Goal: Transaction & Acquisition: Book appointment/travel/reservation

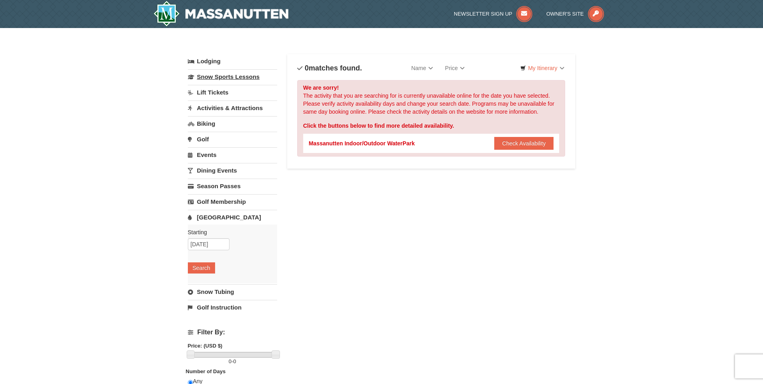
click at [204, 78] on link "Snow Sports Lessons" at bounding box center [232, 76] width 89 height 15
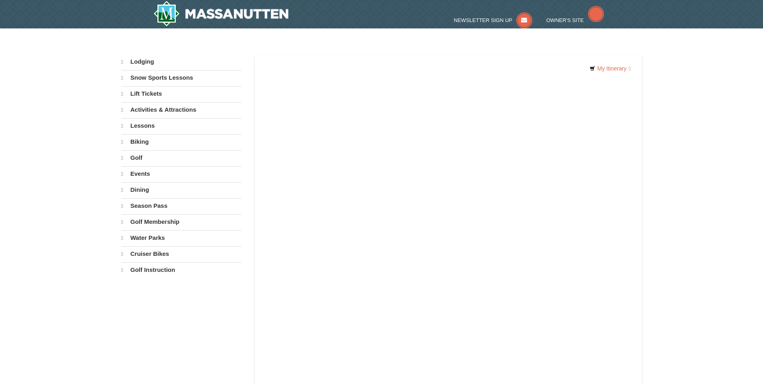
select select "10"
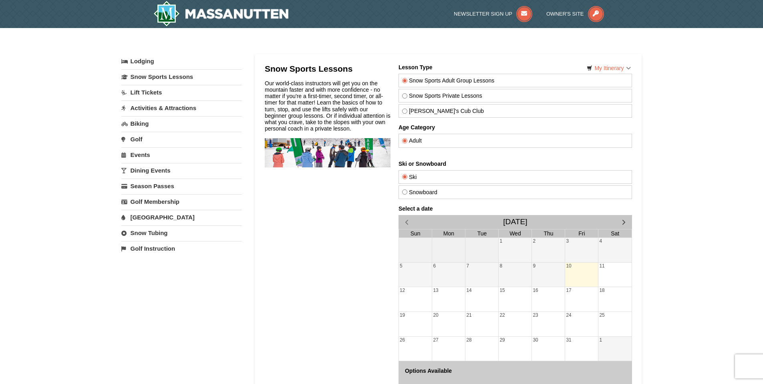
click at [142, 63] on link "Lodging" at bounding box center [181, 61] width 120 height 14
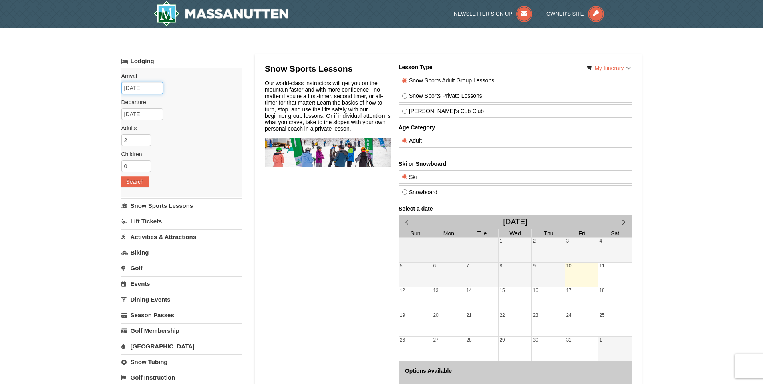
click at [136, 86] on input "10/10/2025" at bounding box center [142, 88] width 42 height 12
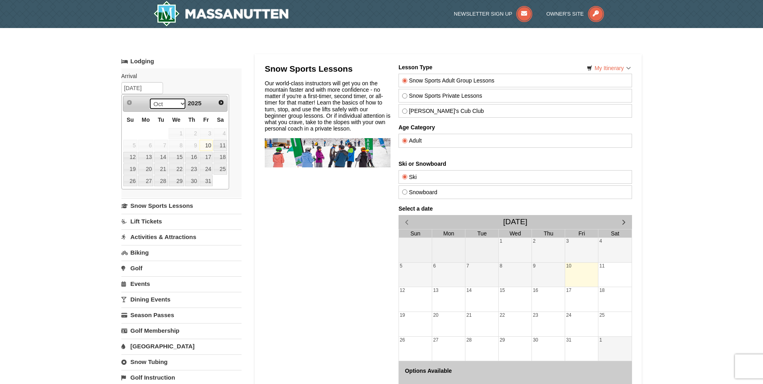
click at [179, 103] on select "Oct Nov Dec" at bounding box center [167, 104] width 37 height 12
click at [195, 103] on span "2025" at bounding box center [195, 103] width 14 height 7
click at [220, 101] on span "Next" at bounding box center [221, 102] width 6 height 6
click at [179, 104] on select "Jan Feb Mar Apr May Jun Jul Aug Sep Oct Nov Dec" at bounding box center [167, 104] width 37 height 12
click at [204, 133] on link "6" at bounding box center [206, 133] width 14 height 11
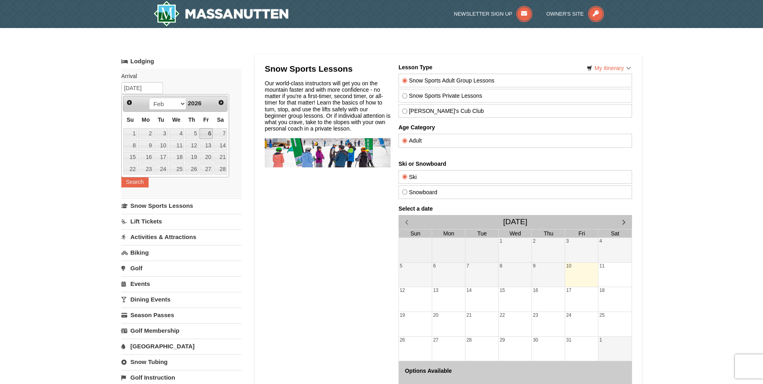
type input "[DATE]"
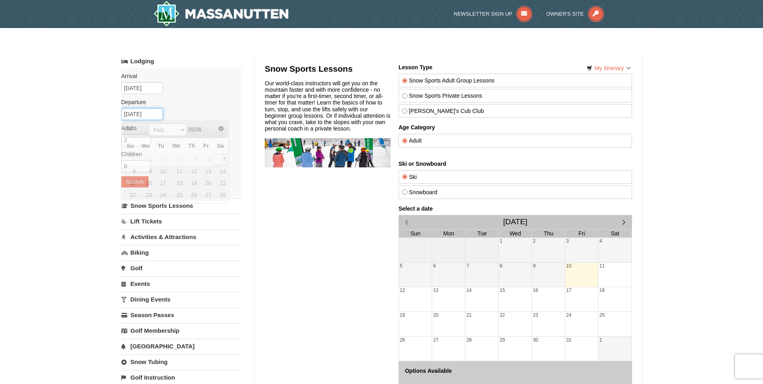
click at [150, 115] on input "02/07/2026" at bounding box center [142, 114] width 42 height 12
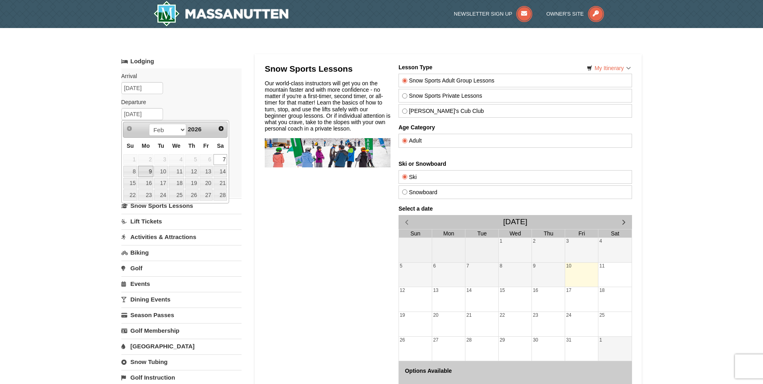
click at [149, 174] on link "9" at bounding box center [145, 171] width 15 height 11
type input "[DATE]"
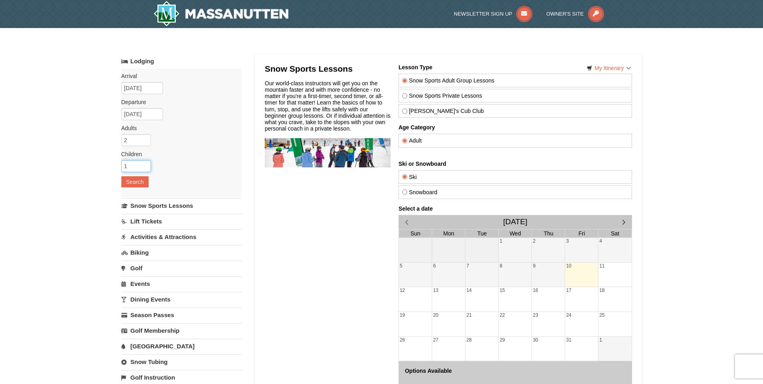
type input "1"
click at [144, 164] on input "1" at bounding box center [136, 166] width 30 height 12
click at [139, 179] on button "Search" at bounding box center [134, 181] width 27 height 11
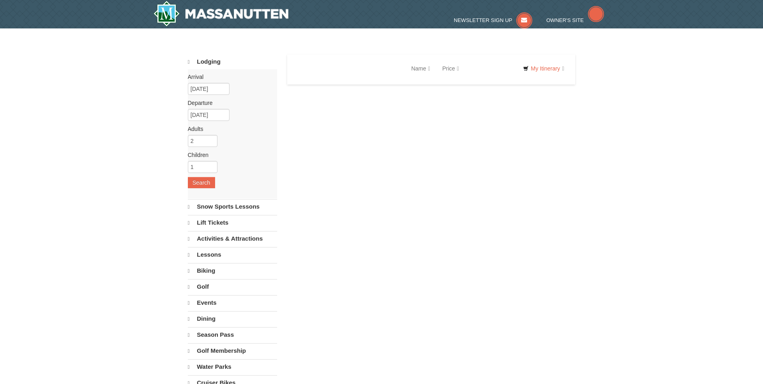
select select "10"
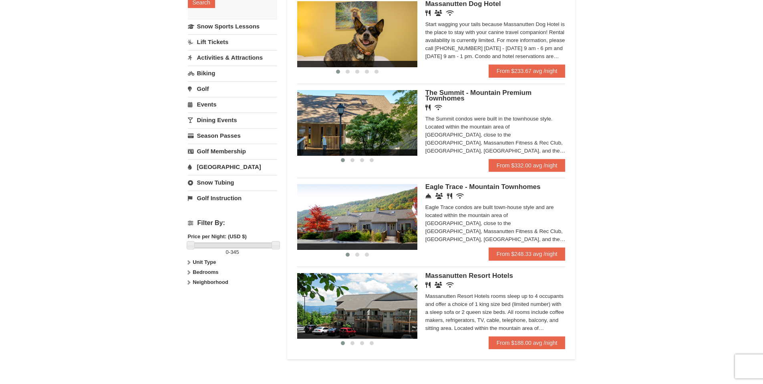
scroll to position [40, 0]
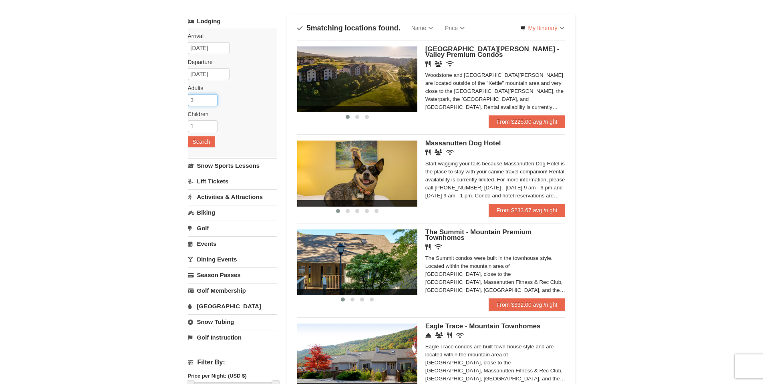
click at [211, 98] on input "3" at bounding box center [203, 100] width 30 height 12
click at [211, 98] on input "4" at bounding box center [203, 100] width 30 height 12
type input "5"
click at [211, 98] on input "5" at bounding box center [203, 100] width 30 height 12
click at [213, 124] on input "2" at bounding box center [203, 126] width 30 height 12
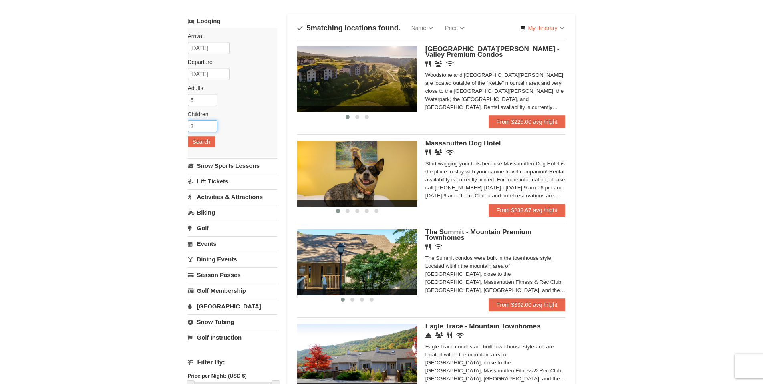
click at [213, 124] on input "3" at bounding box center [203, 126] width 30 height 12
type input "4"
click at [213, 124] on input "4" at bounding box center [203, 126] width 30 height 12
click at [203, 141] on button "Search" at bounding box center [201, 141] width 27 height 11
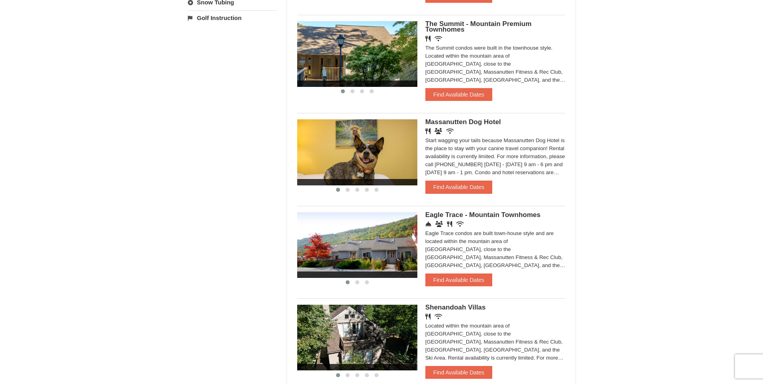
scroll to position [560, 0]
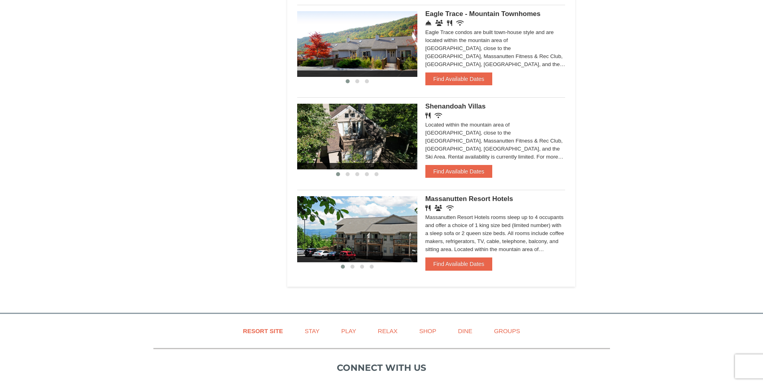
click at [406, 229] on img at bounding box center [357, 229] width 120 height 66
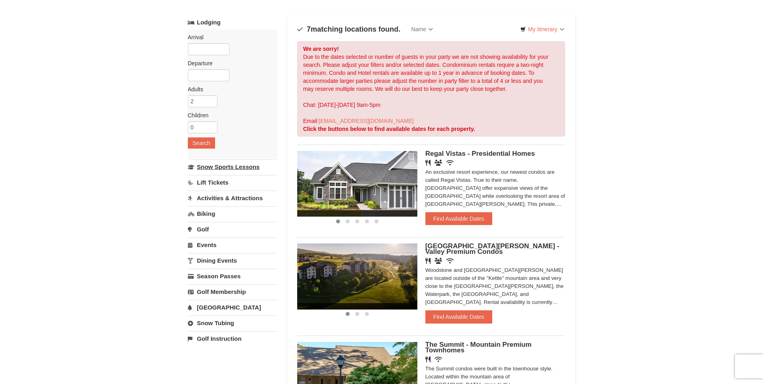
scroll to position [0, 0]
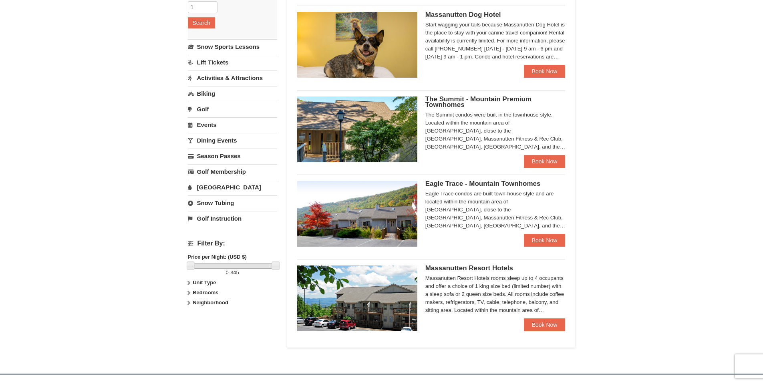
scroll to position [160, 0]
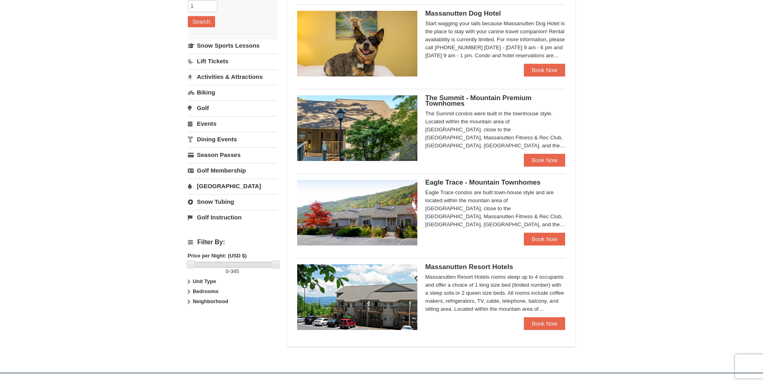
click at [457, 287] on div "Massanutten Resort Hotels rooms sleep up to 4 occupants and offer a choice of 1…" at bounding box center [495, 293] width 140 height 40
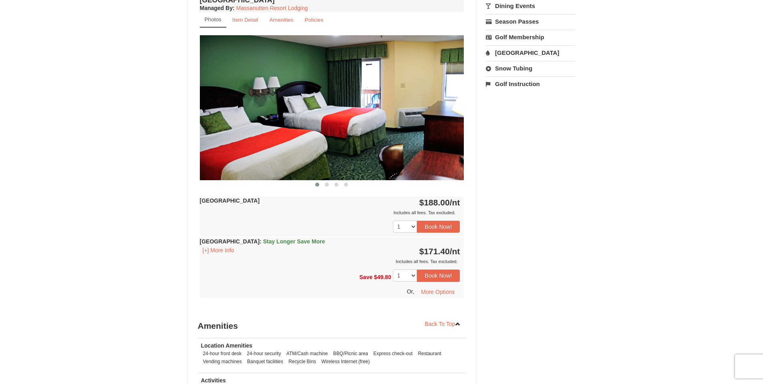
scroll to position [240, 0]
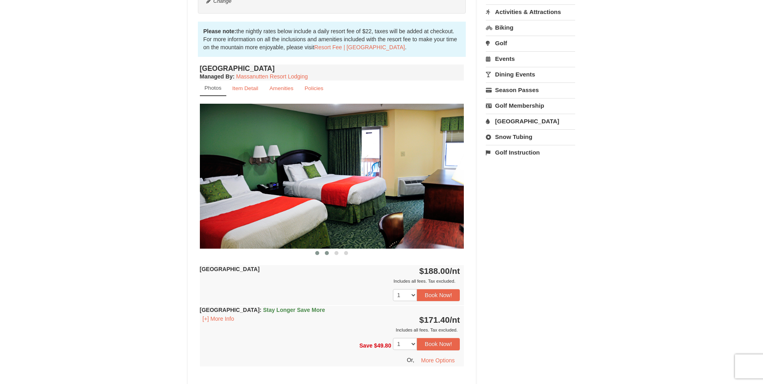
click at [326, 252] on span at bounding box center [327, 253] width 4 height 4
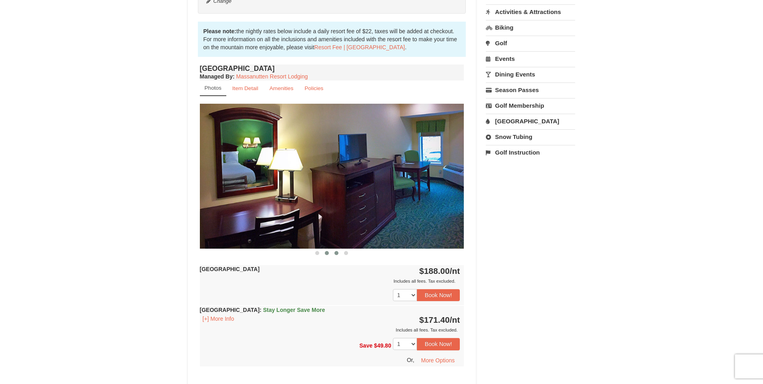
click at [337, 253] on span at bounding box center [336, 253] width 4 height 4
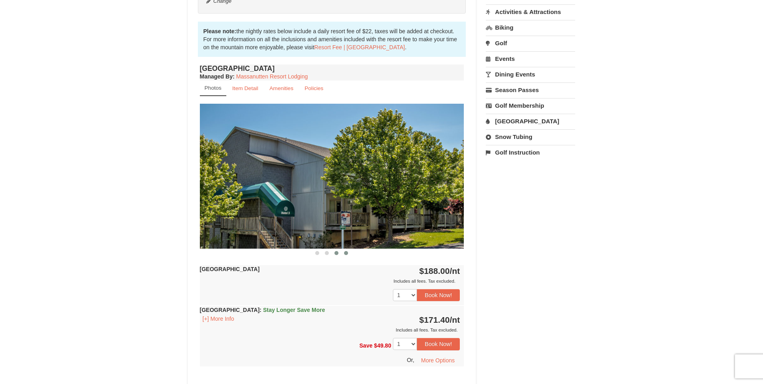
click at [348, 255] on button at bounding box center [346, 253] width 10 height 8
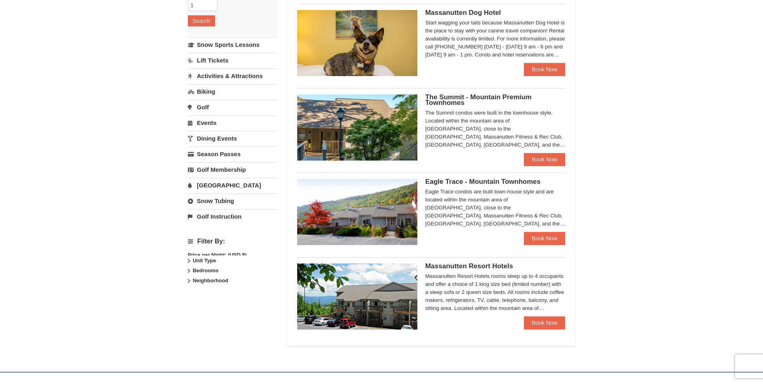
scroll to position [160, 0]
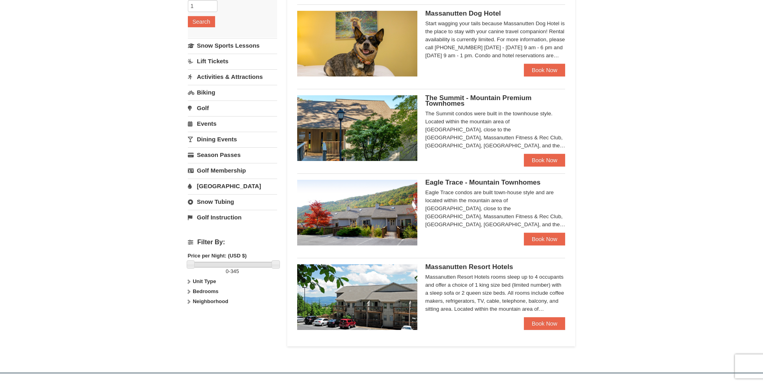
click at [395, 211] on img at bounding box center [357, 213] width 120 height 66
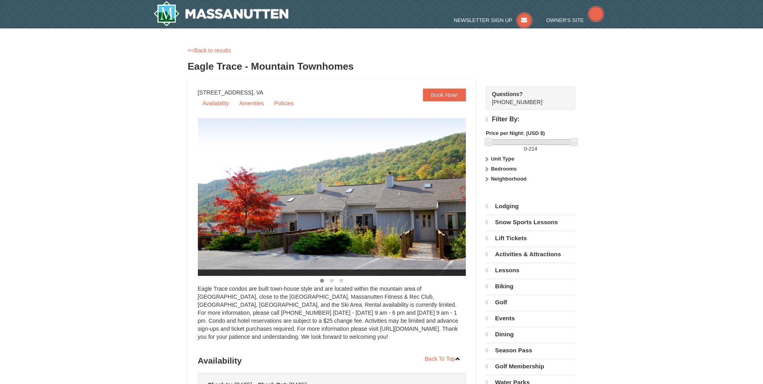
select select "10"
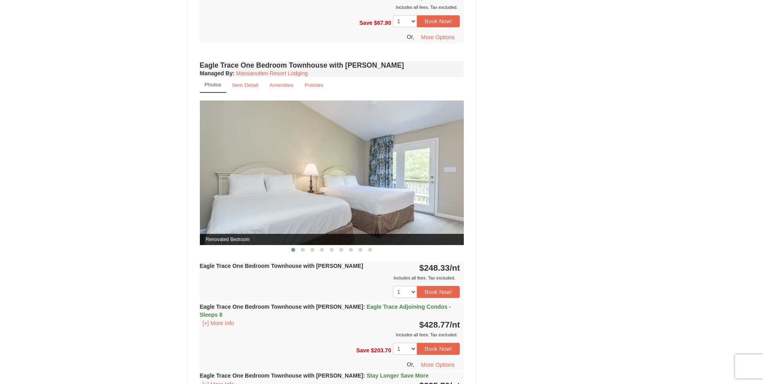
scroll to position [681, 0]
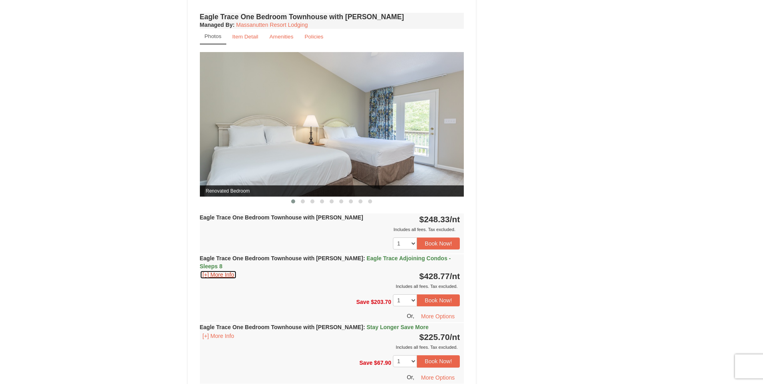
click at [210, 270] on button "[+] More Info" at bounding box center [218, 274] width 37 height 9
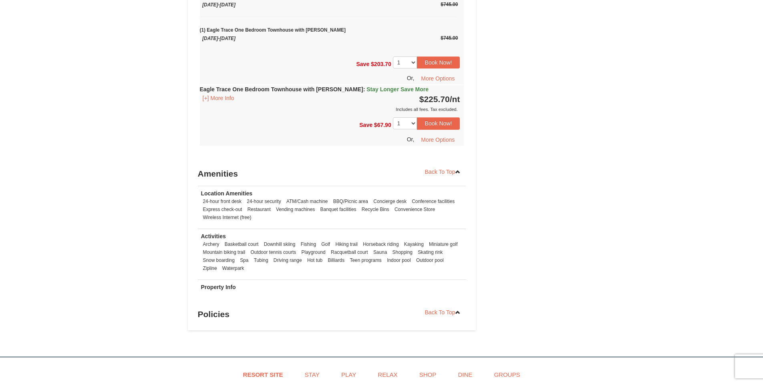
scroll to position [1081, 0]
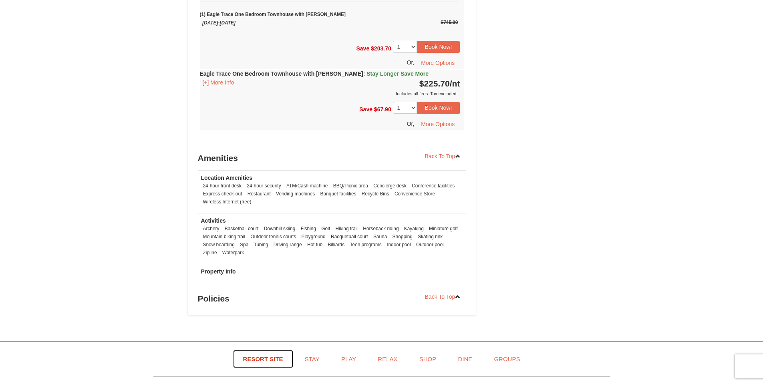
click at [262, 352] on link "Resort Site" at bounding box center [263, 359] width 60 height 18
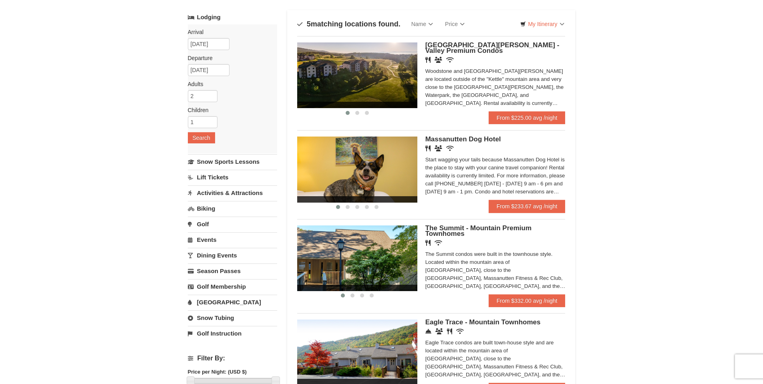
scroll to position [200, 0]
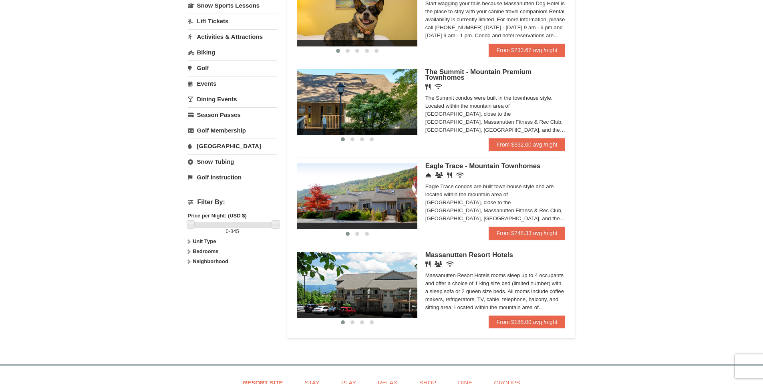
click at [190, 251] on icon at bounding box center [189, 252] width 6 height 6
click at [189, 242] on icon at bounding box center [189, 242] width 6 height 6
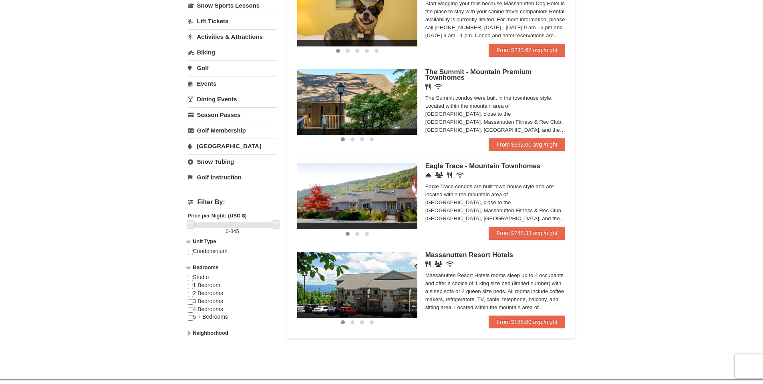
click at [187, 334] on icon at bounding box center [189, 333] width 6 height 6
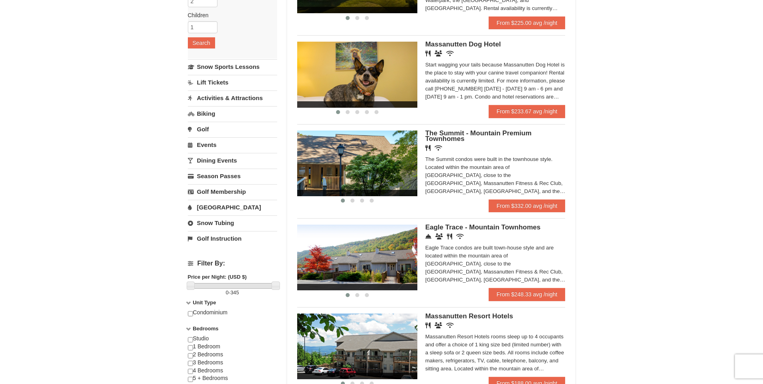
scroll to position [80, 0]
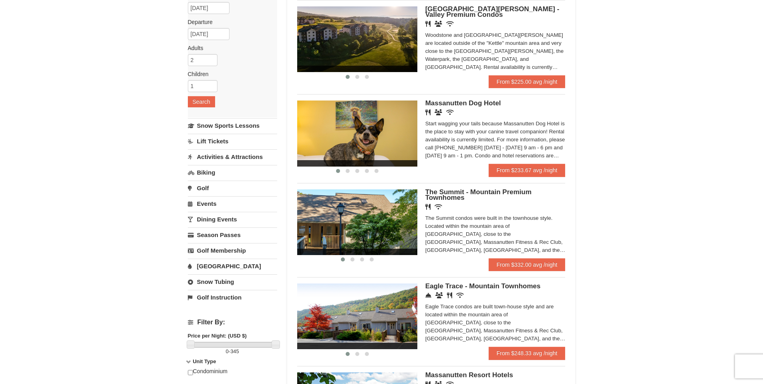
click at [206, 283] on link "Snow Tubing" at bounding box center [232, 281] width 89 height 15
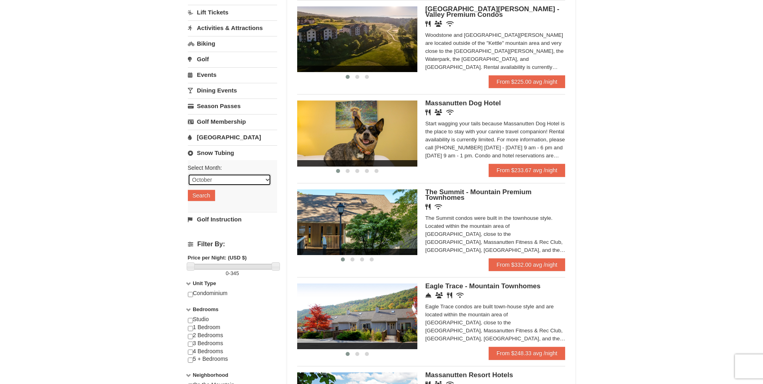
click at [257, 178] on select "October November December January February March April May June July August Sep…" at bounding box center [229, 180] width 83 height 12
select select "2"
click at [188, 174] on select "October November December January February March April May June July August Sep…" at bounding box center [229, 180] width 83 height 12
click at [204, 196] on button "Search" at bounding box center [201, 195] width 27 height 11
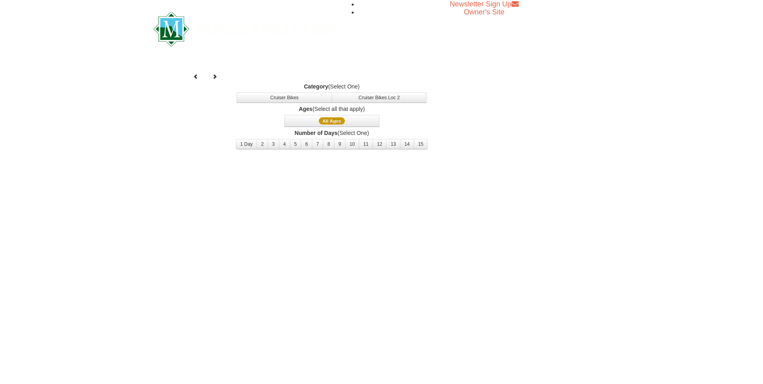
select select "2"
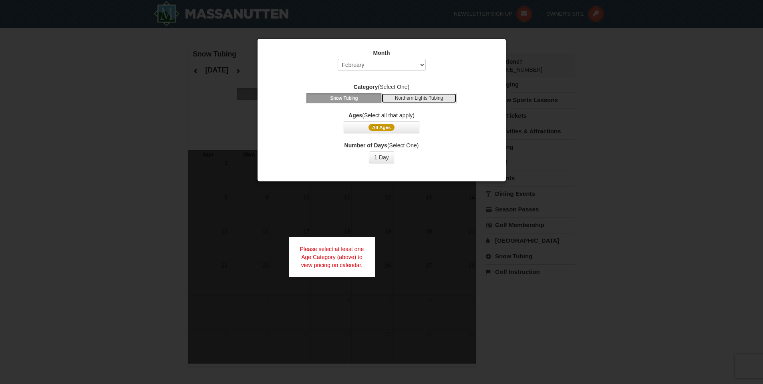
click at [429, 98] on button "Northern Lights Tubing" at bounding box center [418, 98] width 75 height 10
click at [374, 127] on span "All Ages" at bounding box center [381, 127] width 26 height 7
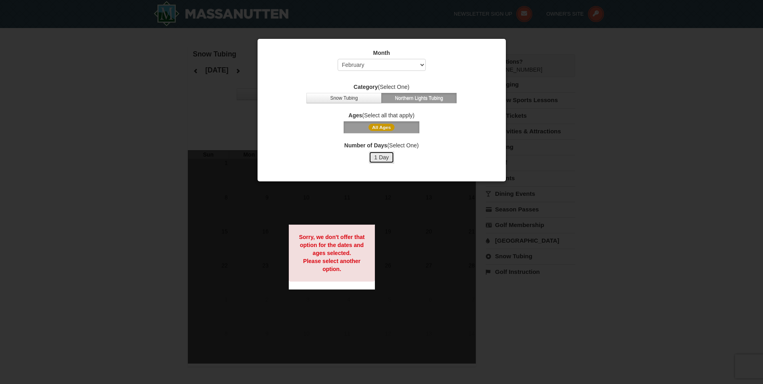
click at [384, 163] on button "1 Day" at bounding box center [381, 157] width 25 height 12
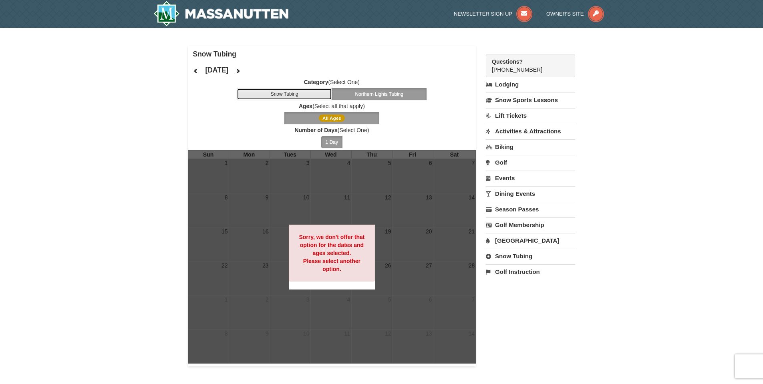
click at [321, 93] on button "Snow Tubing" at bounding box center [284, 94] width 95 height 12
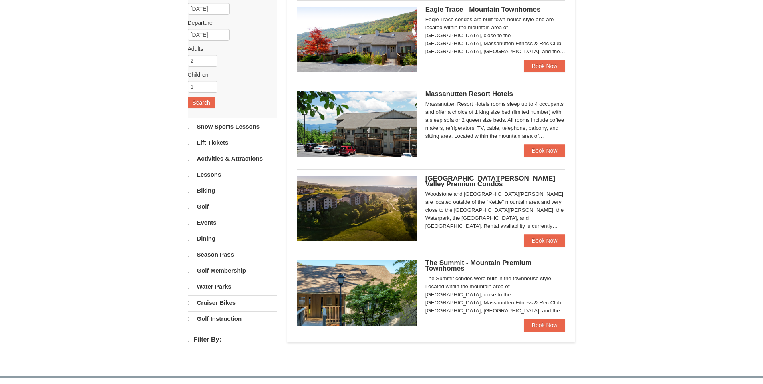
select select "10"
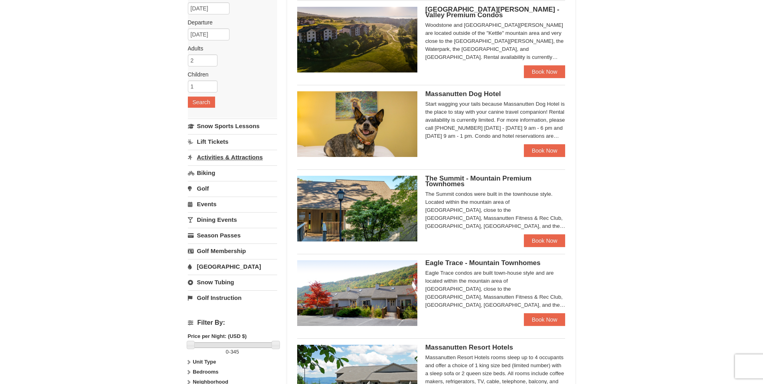
scroll to position [80, 0]
click at [205, 129] on link "Snow Sports Lessons" at bounding box center [232, 125] width 89 height 15
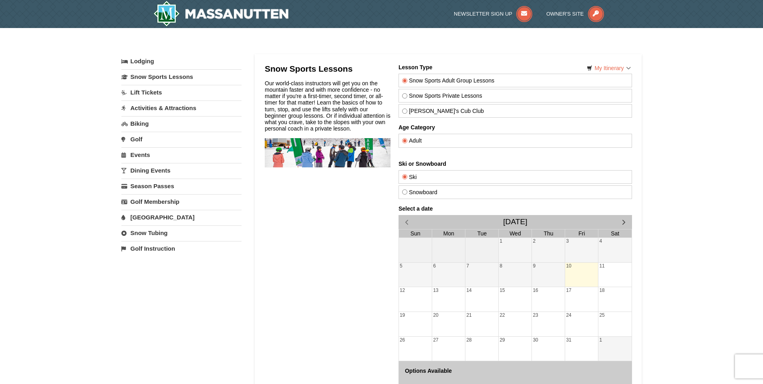
click at [404, 111] on input "Theo's Cub Club" at bounding box center [404, 110] width 5 height 5
radio input "true"
click at [407, 194] on label "Snowboard" at bounding box center [515, 192] width 226 height 6
click at [407, 194] on input "Snowboard" at bounding box center [404, 191] width 5 height 5
radio input "true"
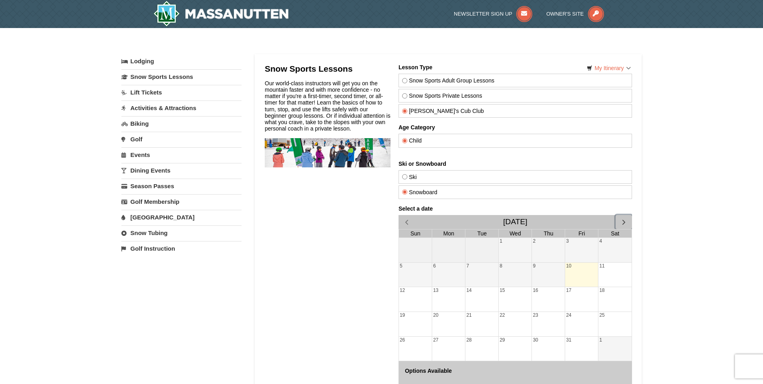
click at [623, 224] on span "button" at bounding box center [623, 222] width 8 height 8
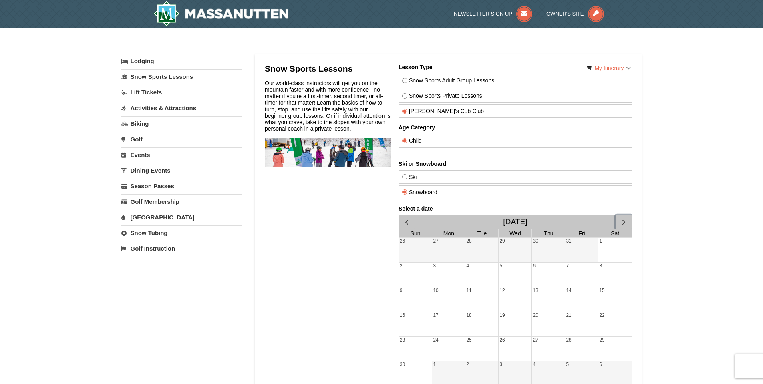
click at [623, 224] on span "button" at bounding box center [623, 222] width 8 height 8
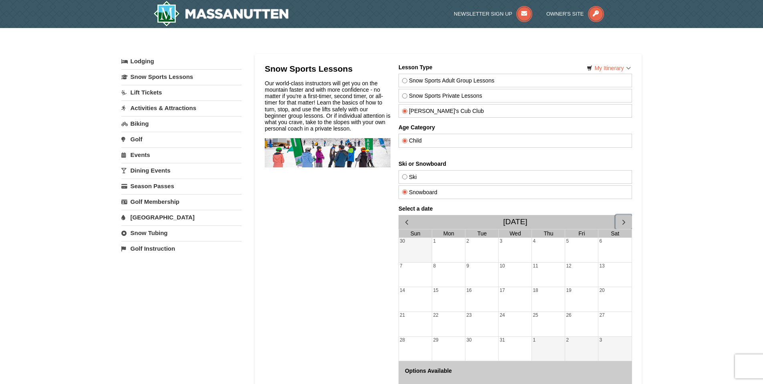
click at [623, 224] on span "button" at bounding box center [623, 222] width 8 height 8
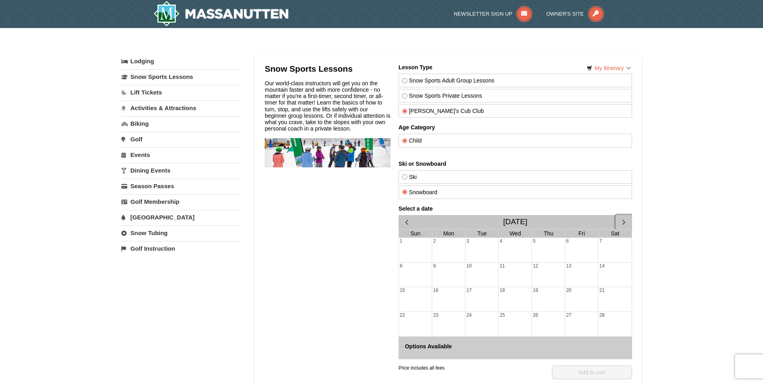
click at [622, 253] on div "7" at bounding box center [614, 250] width 33 height 24
click at [137, 157] on link "Events" at bounding box center [181, 154] width 120 height 15
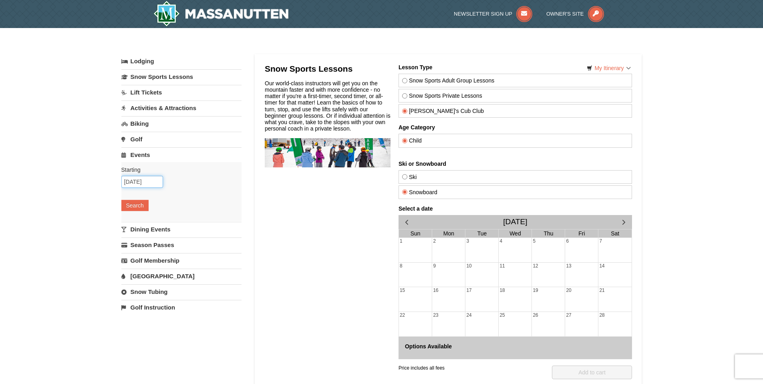
click at [142, 181] on input "10/10/2025" at bounding box center [142, 182] width 42 height 12
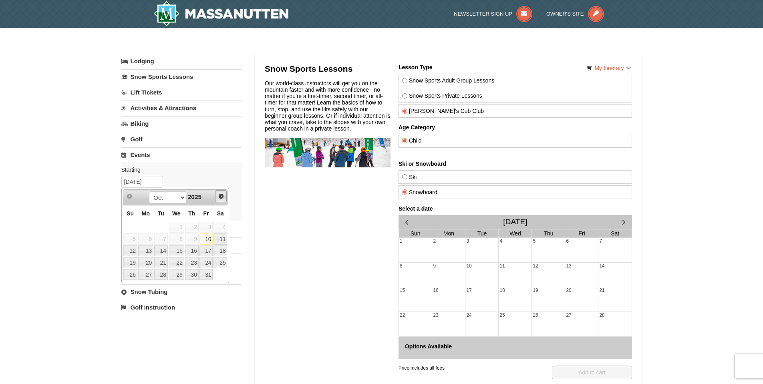
click at [218, 197] on span "Next" at bounding box center [221, 196] width 6 height 6
click at [206, 228] on link "6" at bounding box center [206, 227] width 14 height 11
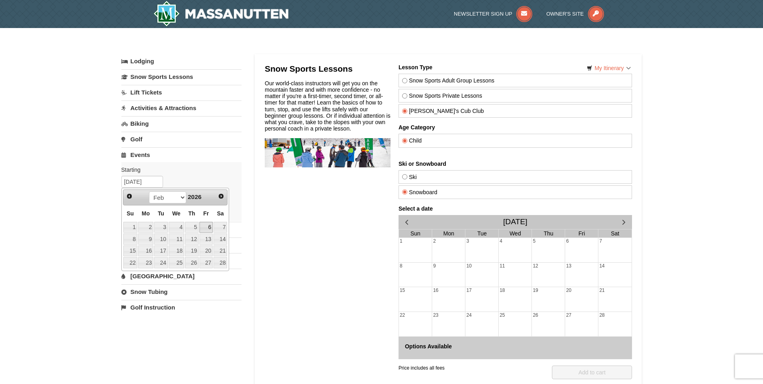
type input "[DATE]"
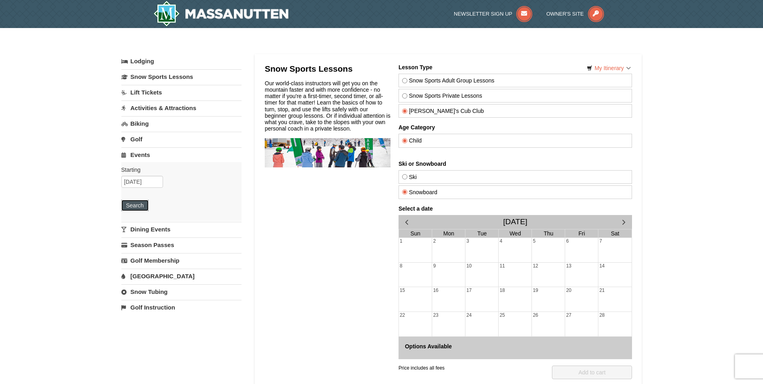
click at [140, 206] on button "Search" at bounding box center [134, 205] width 27 height 11
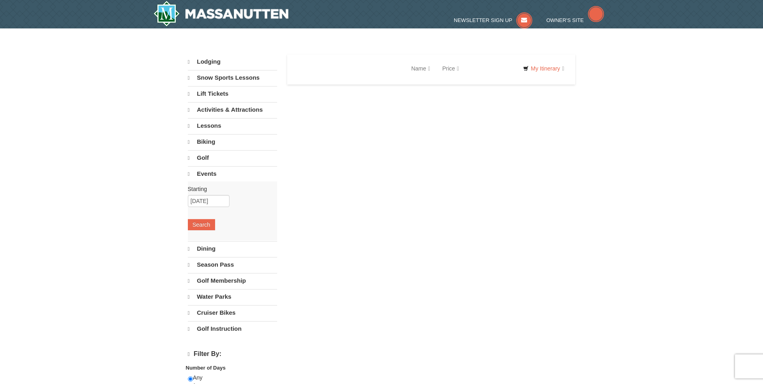
select select "10"
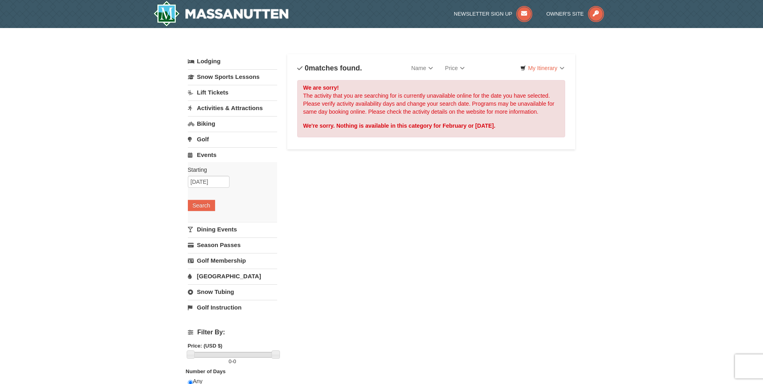
click at [203, 276] on link "[GEOGRAPHIC_DATA]" at bounding box center [232, 276] width 89 height 15
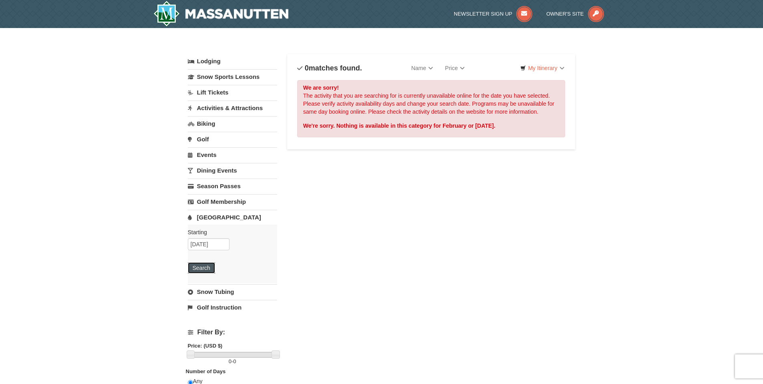
click at [206, 269] on button "Search" at bounding box center [201, 267] width 27 height 11
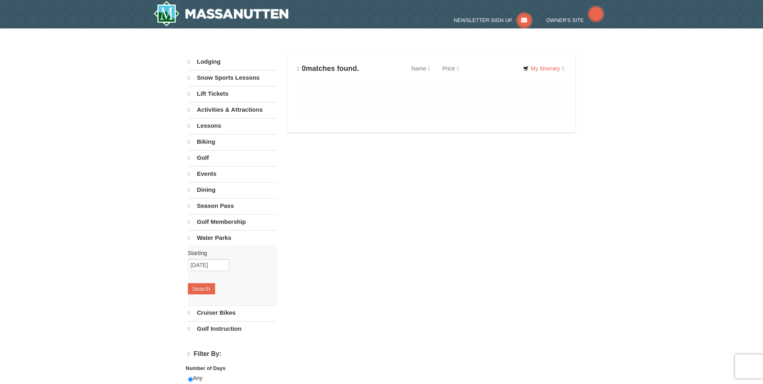
select select "10"
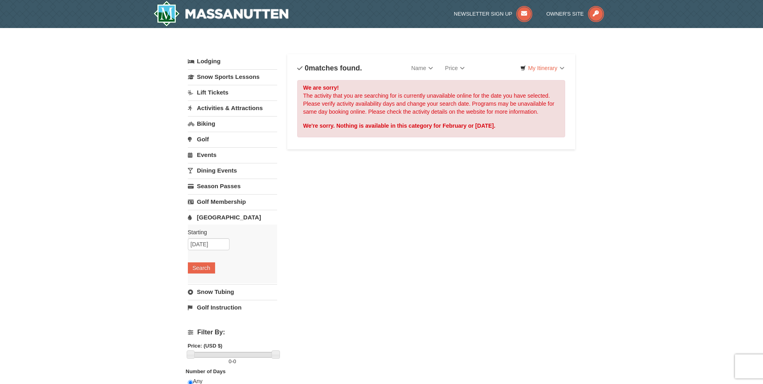
click at [225, 107] on link "Activities & Attractions" at bounding box center [232, 107] width 89 height 15
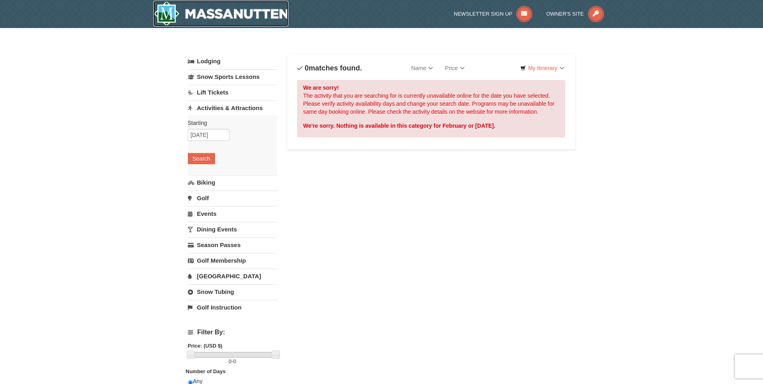
click at [228, 14] on img at bounding box center [220, 14] width 135 height 26
